Goal: Use online tool/utility: Utilize a website feature to perform a specific function

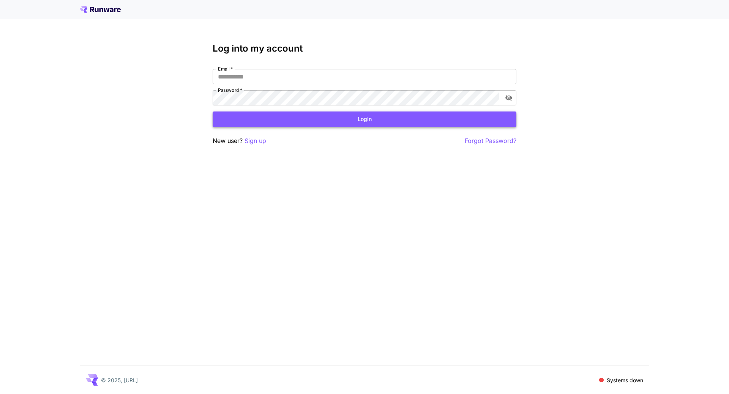
type input "**********"
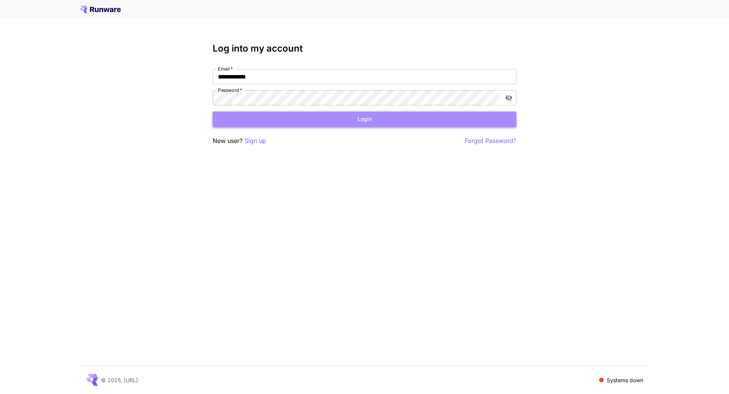
click at [364, 120] on button "Login" at bounding box center [365, 120] width 304 height 16
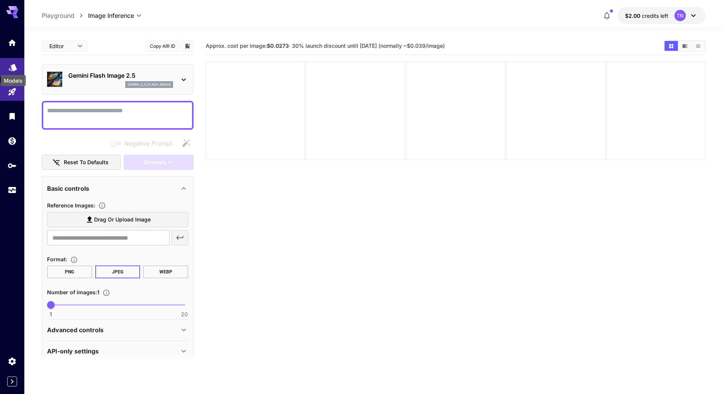
click at [12, 66] on icon "Models" at bounding box center [13, 64] width 8 height 7
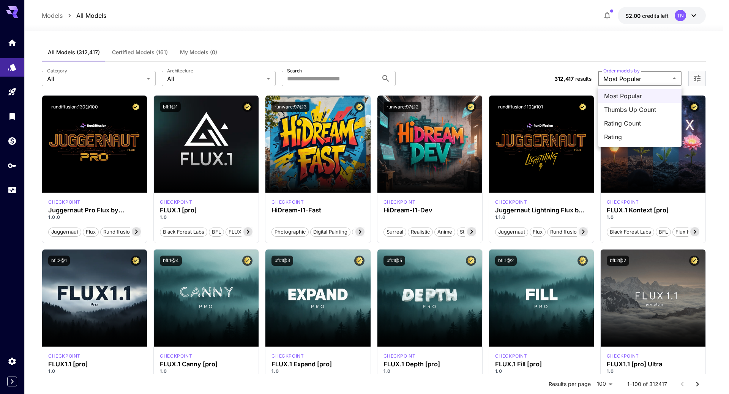
click at [237, 84] on div at bounding box center [364, 197] width 729 height 394
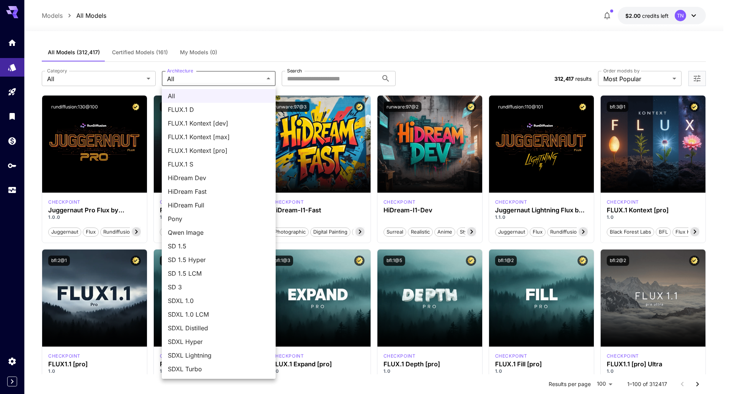
click at [263, 79] on div at bounding box center [364, 197] width 729 height 394
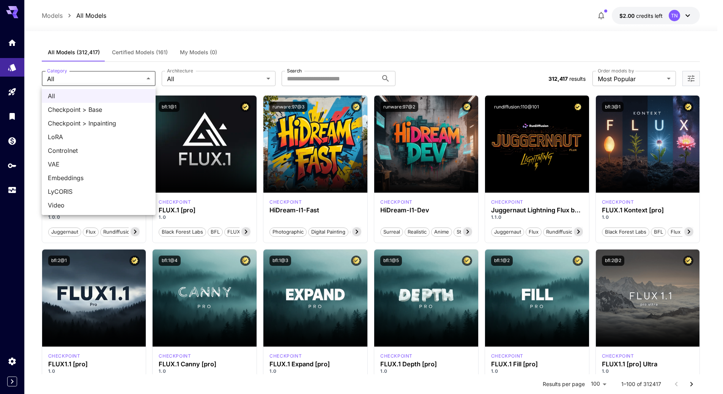
click at [9, 143] on div at bounding box center [364, 197] width 729 height 394
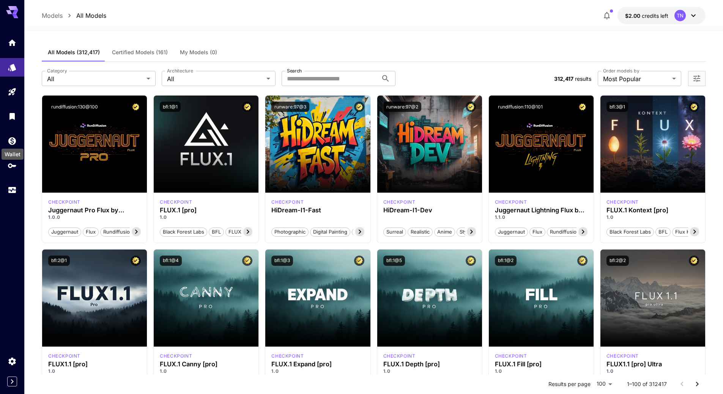
click at [13, 142] on icon "Wallet" at bounding box center [12, 141] width 9 height 9
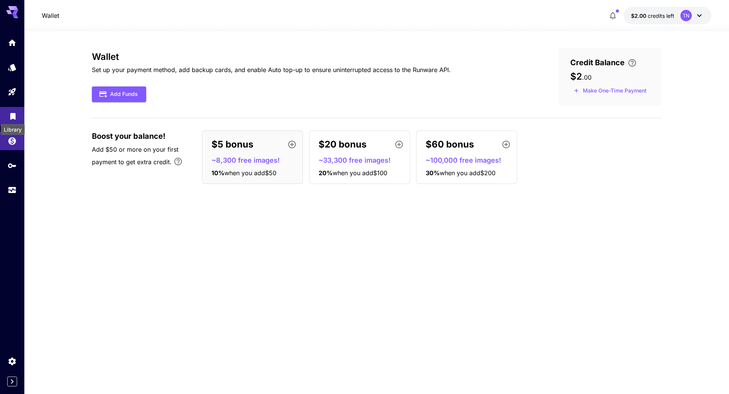
click at [14, 117] on icon "Library" at bounding box center [12, 114] width 5 height 7
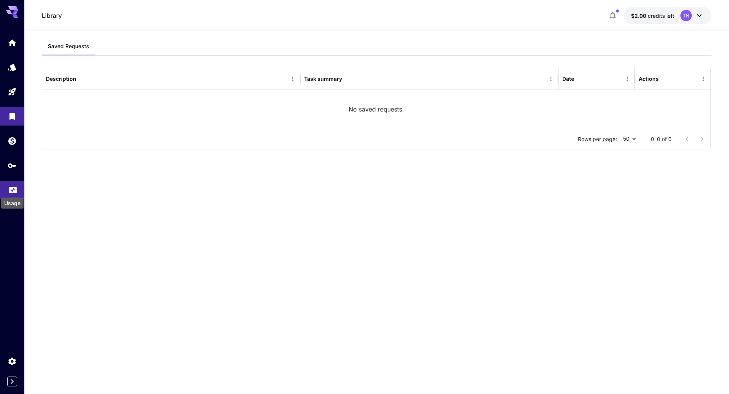
click at [14, 191] on icon "Usage" at bounding box center [13, 189] width 8 height 4
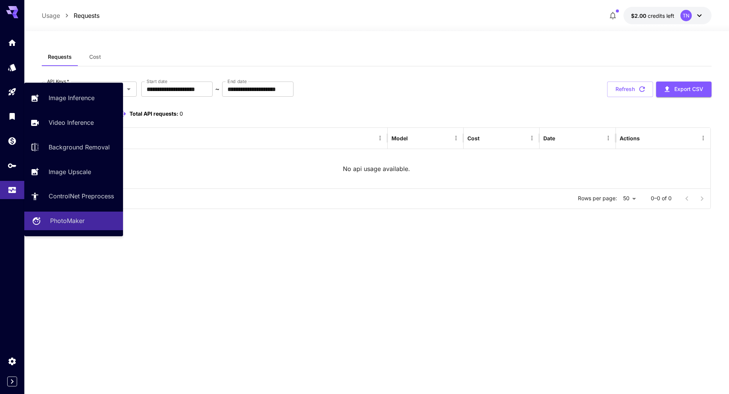
click at [73, 220] on p "PhotoMaker" at bounding box center [67, 220] width 35 height 9
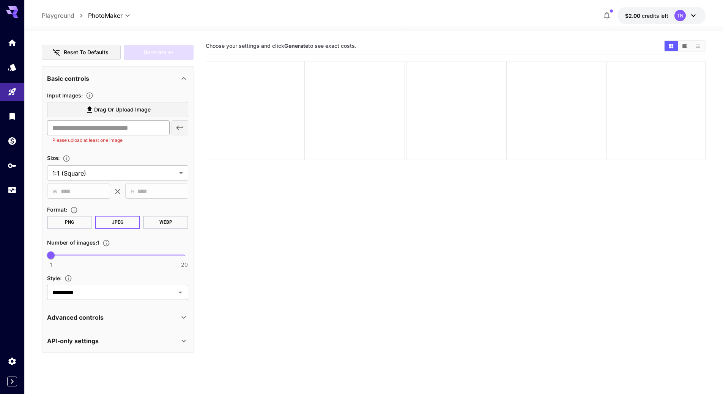
scroll to position [38, 0]
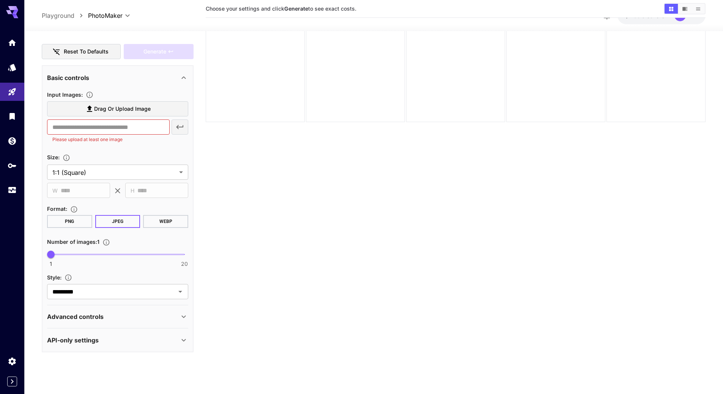
click at [182, 315] on icon at bounding box center [183, 316] width 9 height 9
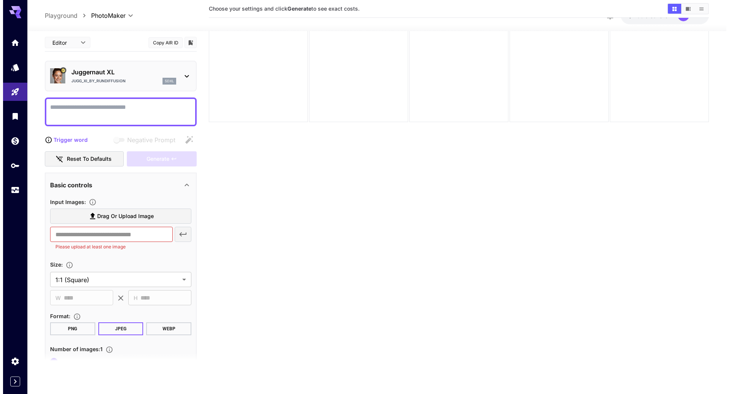
scroll to position [0, 0]
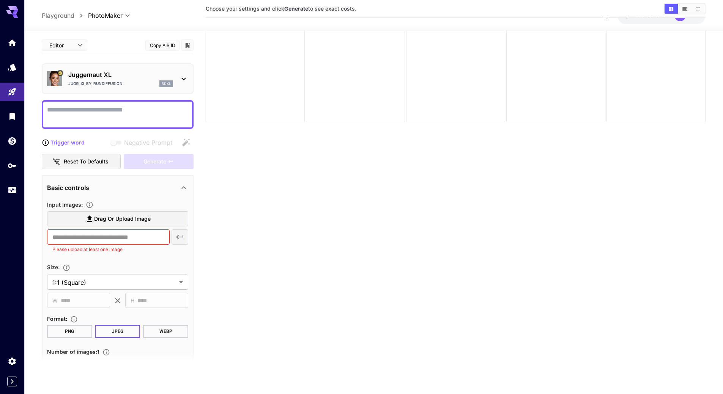
click at [186, 78] on icon at bounding box center [183, 78] width 9 height 9
